Goal: Task Accomplishment & Management: Manage account settings

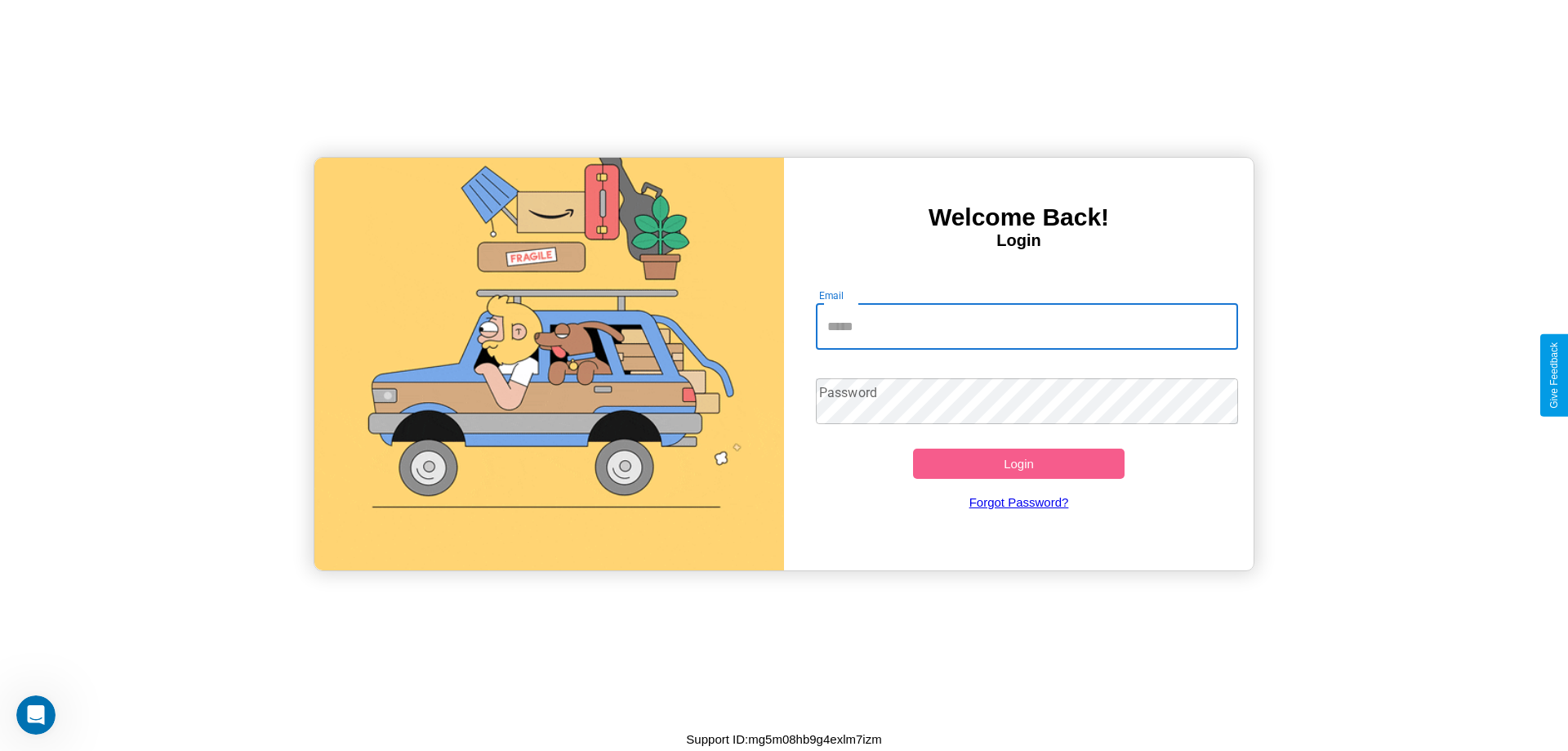
click at [1026, 326] on input "Email" at bounding box center [1027, 327] width 423 height 45
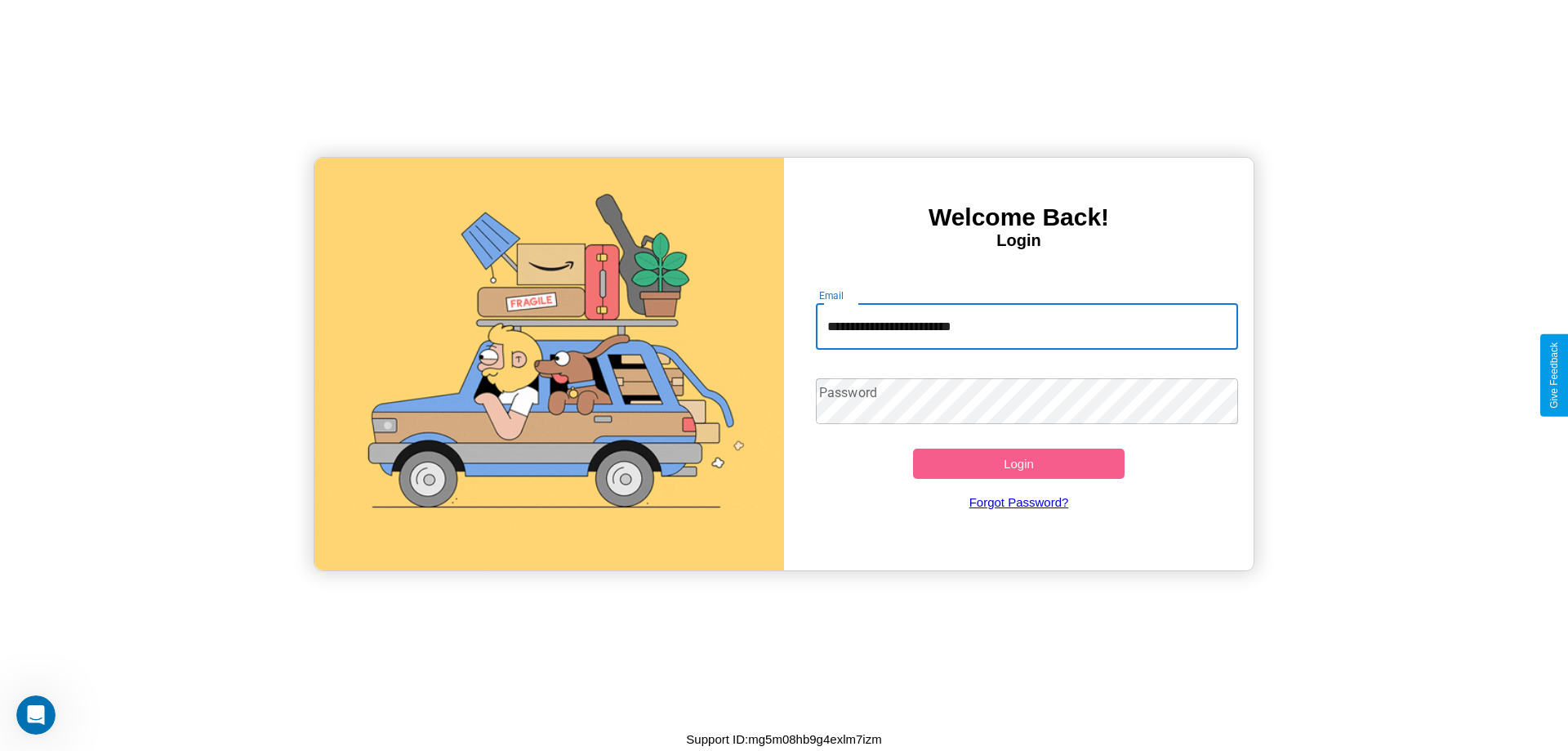
type input "**********"
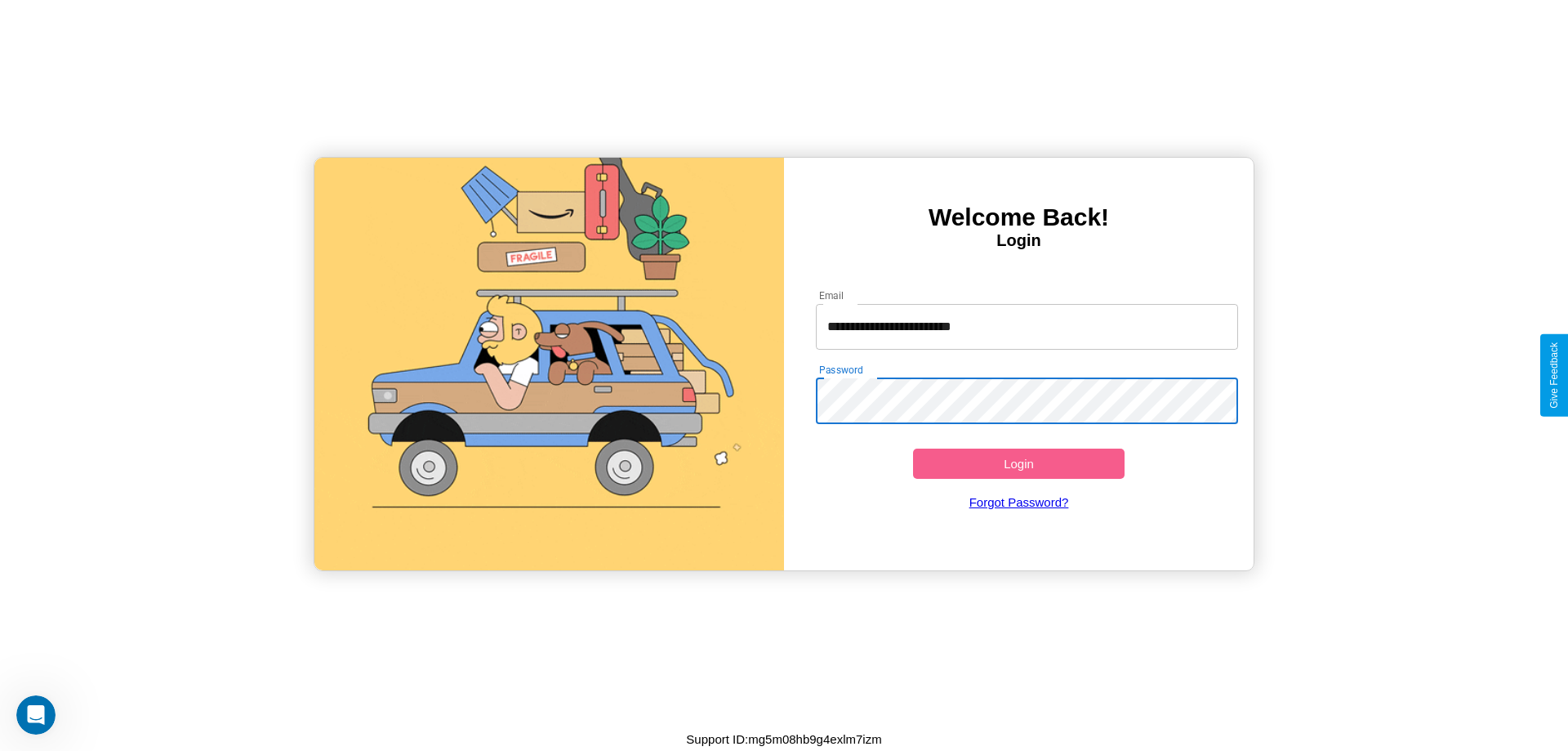
click at [1018, 463] on button "Login" at bounding box center [1018, 463] width 212 height 31
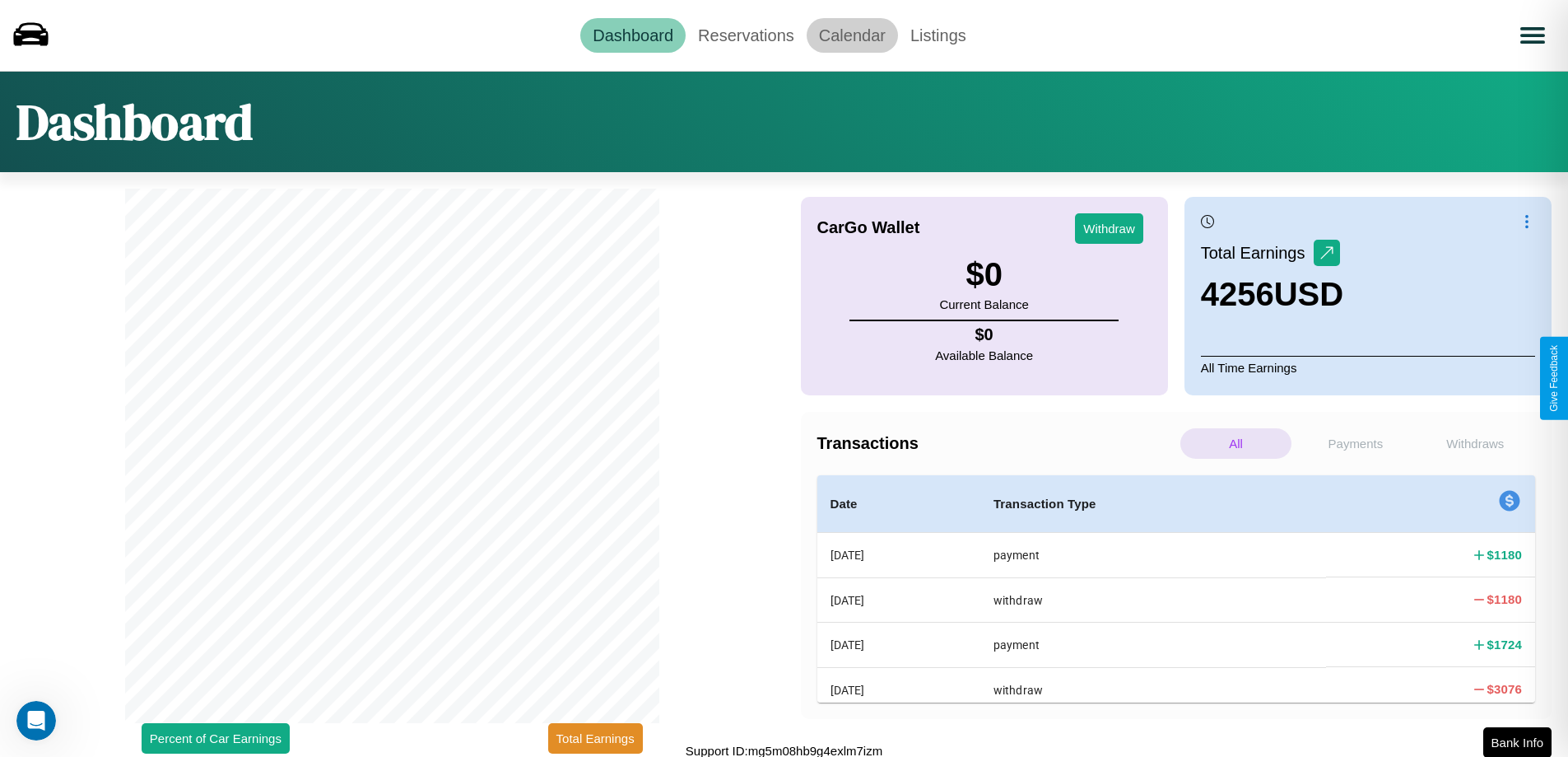
click at [852, 34] on link "Calendar" at bounding box center [852, 35] width 92 height 34
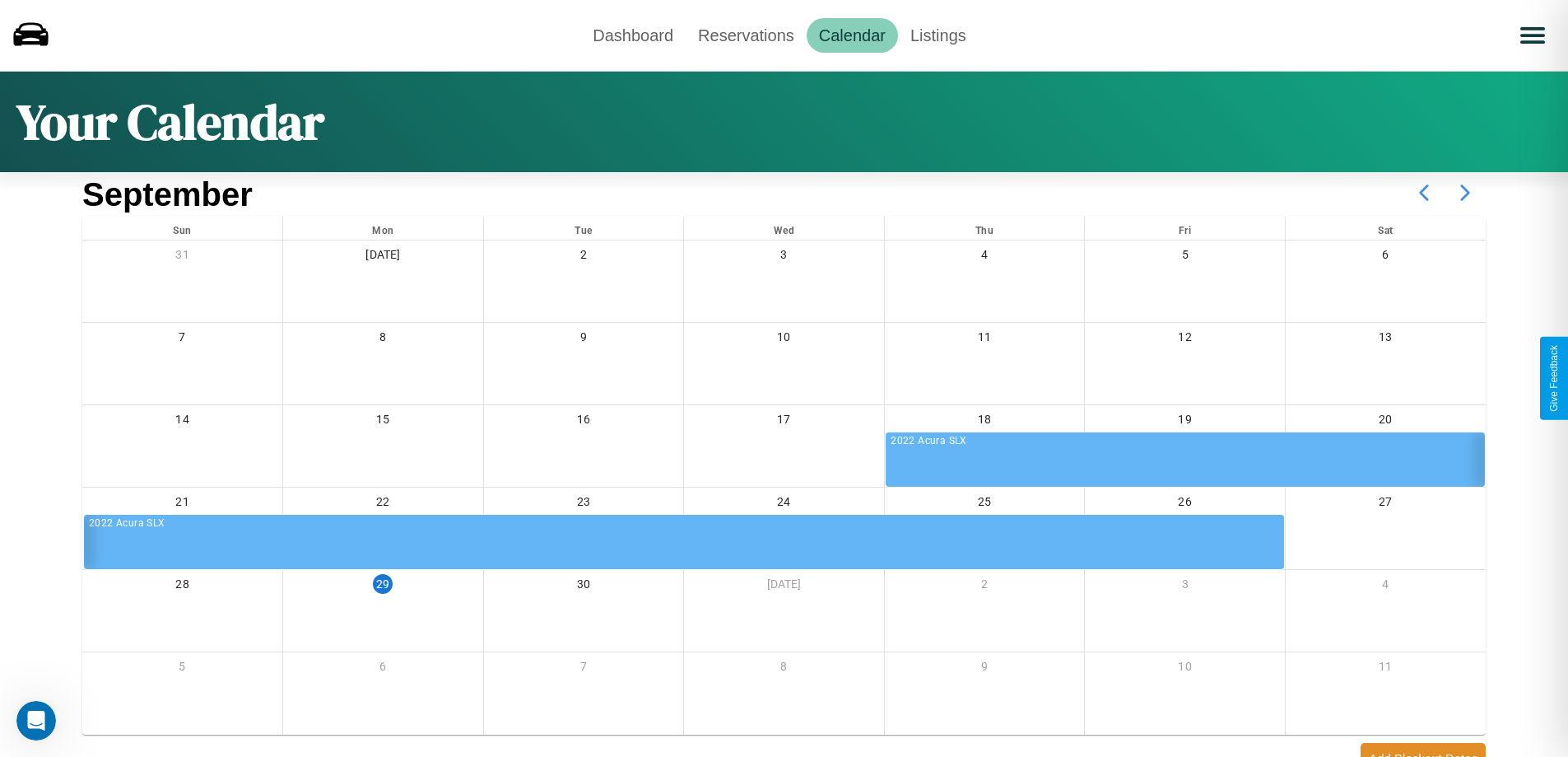
click at [1465, 193] on icon at bounding box center [1464, 192] width 41 height 41
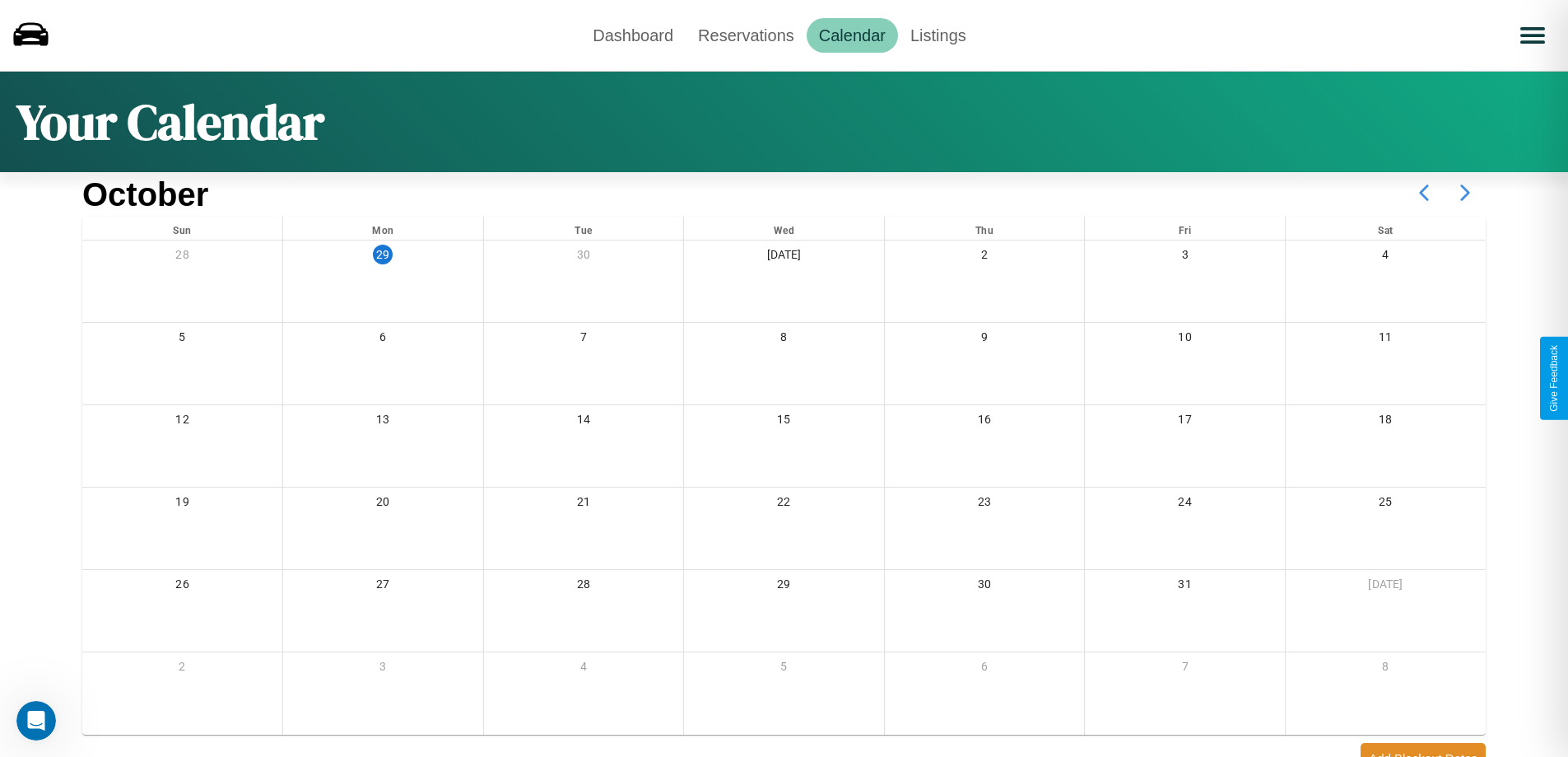
click at [1465, 193] on icon at bounding box center [1464, 192] width 41 height 41
click at [745, 34] on link "Reservations" at bounding box center [745, 35] width 121 height 34
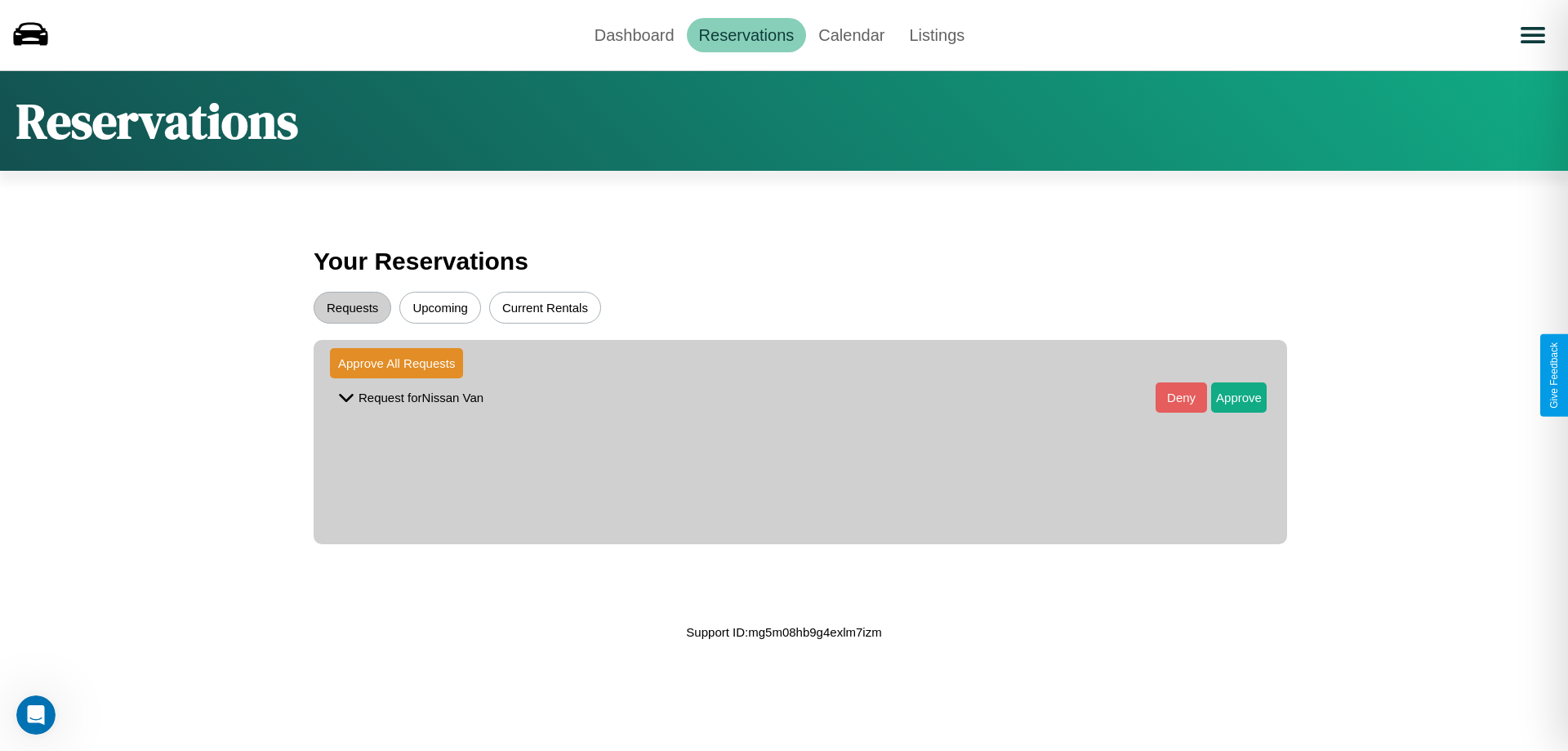
click at [441, 307] on button "Upcoming" at bounding box center [440, 308] width 81 height 31
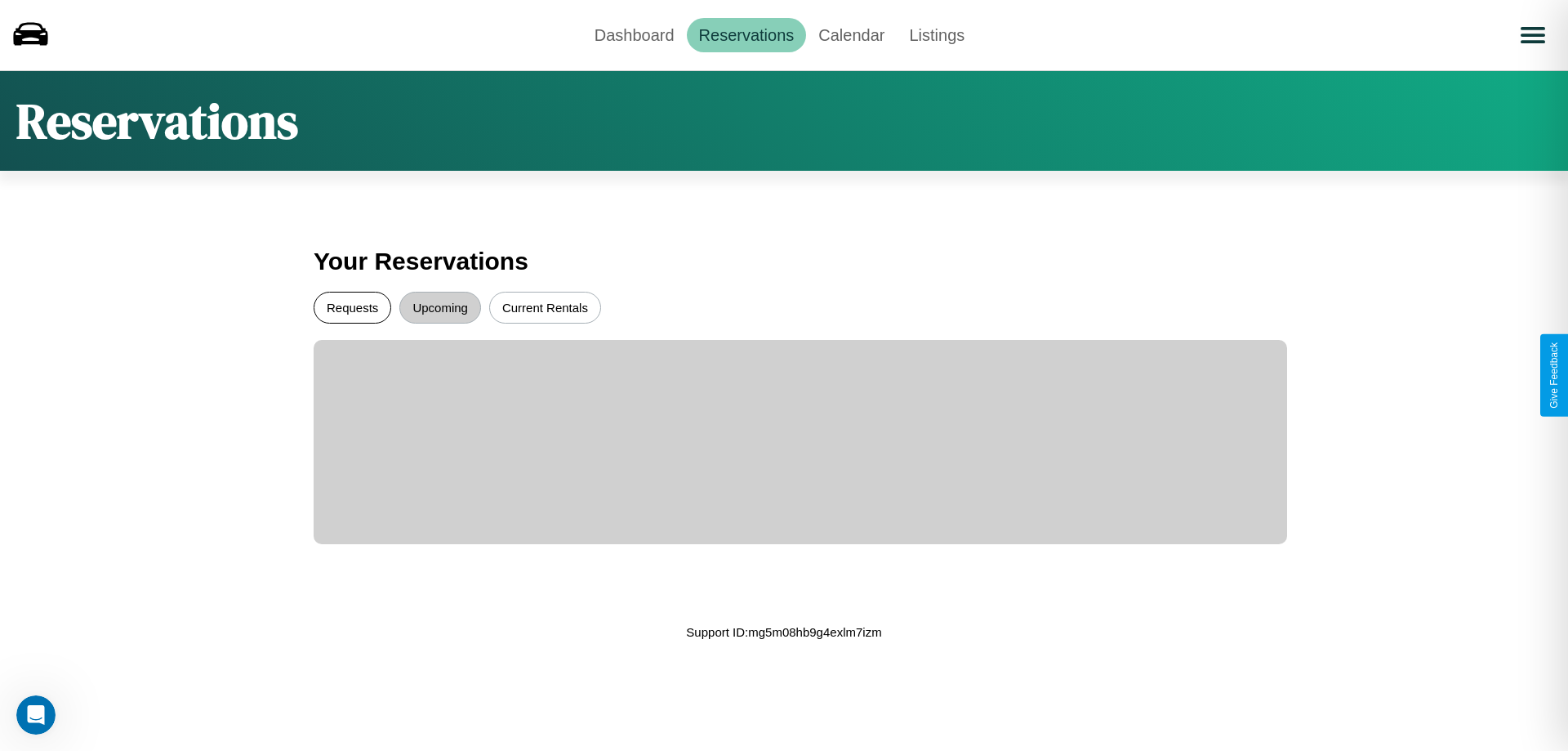
click at [352, 307] on button "Requests" at bounding box center [352, 308] width 78 height 31
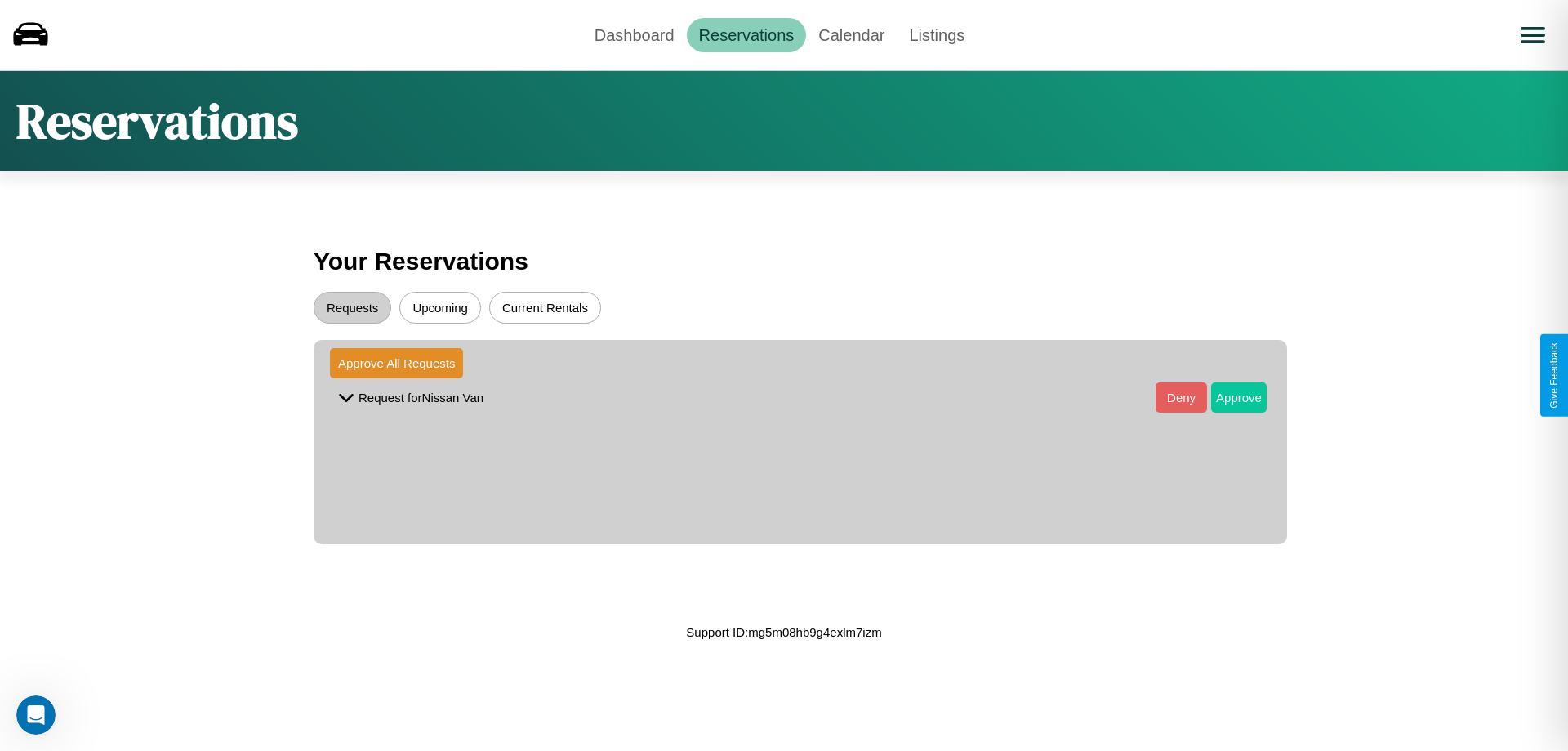
click at [1226, 397] on button "Approve" at bounding box center [1238, 397] width 56 height 31
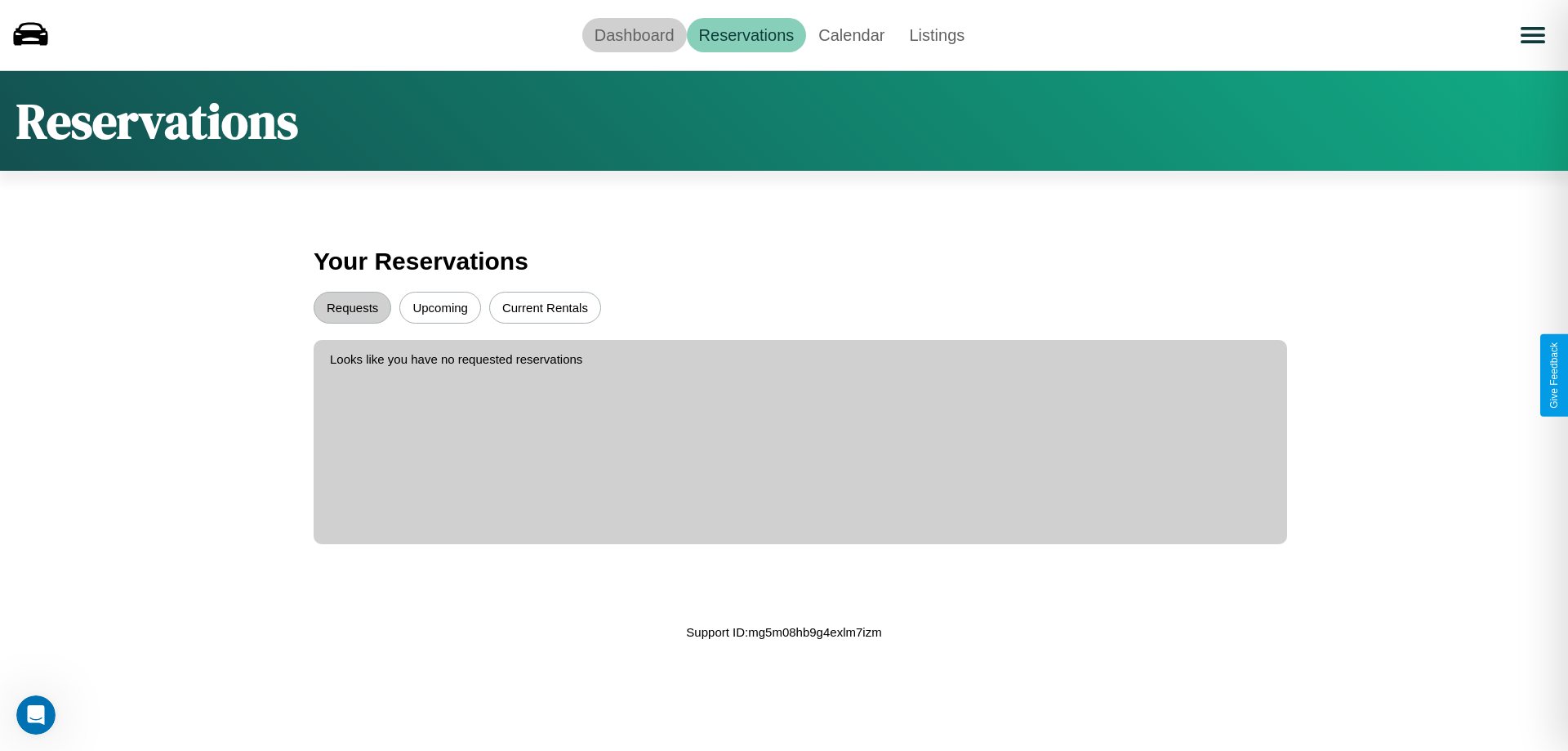
click at [634, 34] on link "Dashboard" at bounding box center [635, 35] width 105 height 34
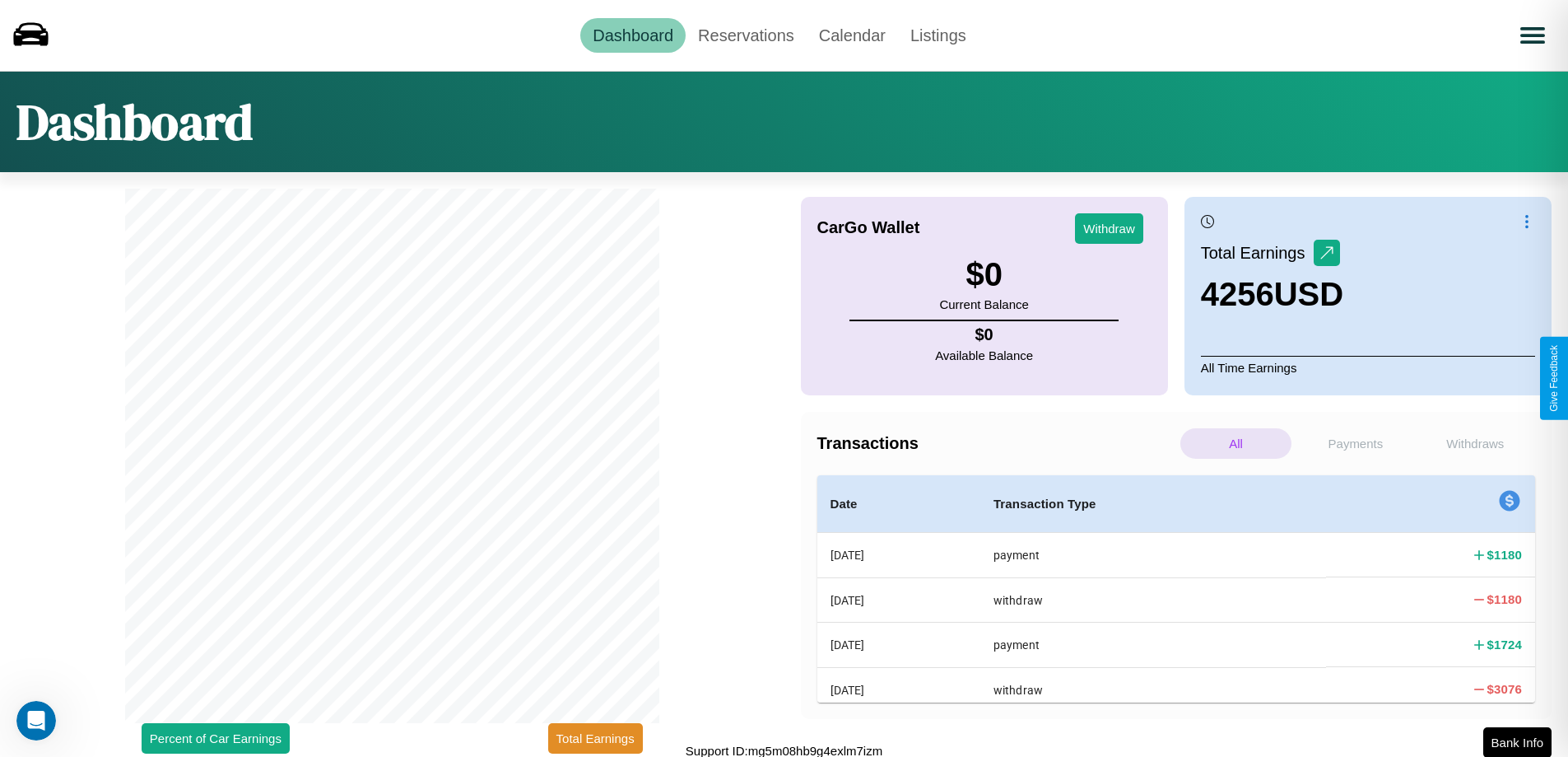
scroll to position [5, 0]
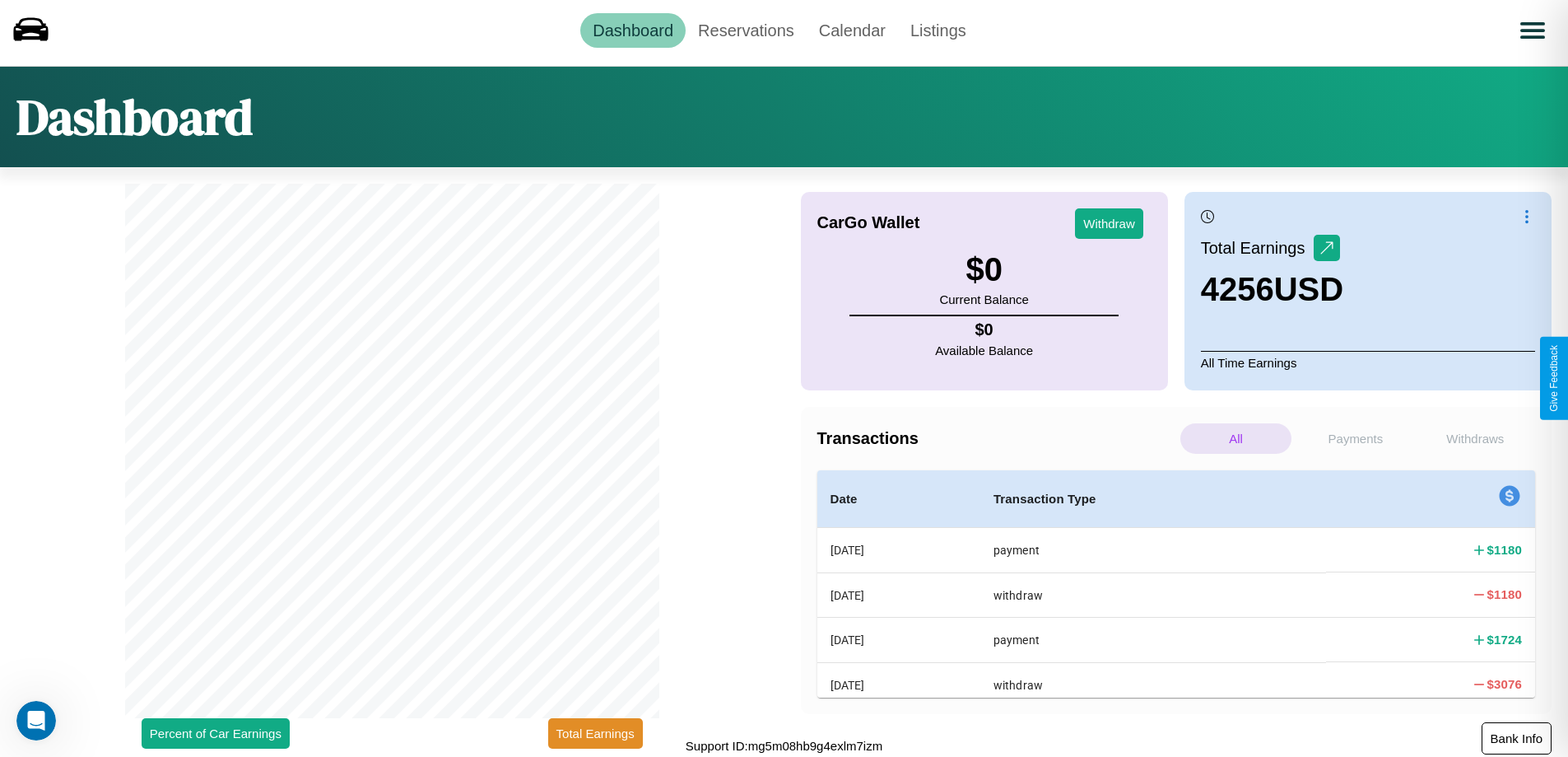
click at [1516, 738] on button "Bank Info" at bounding box center [1516, 738] width 70 height 32
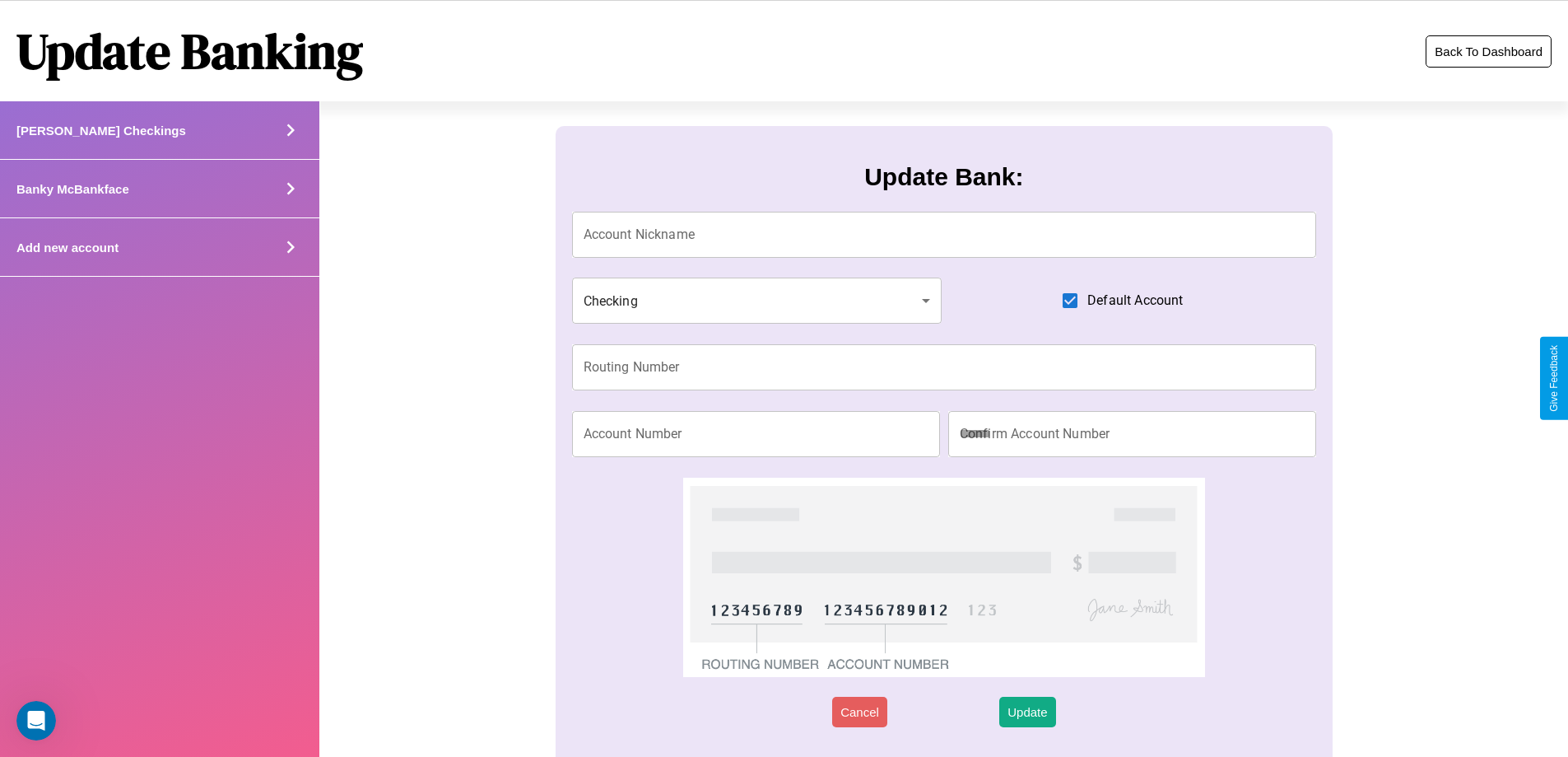
click at [1488, 51] on button "Back To Dashboard" at bounding box center [1488, 51] width 126 height 32
